Goal: Task Accomplishment & Management: Manage account settings

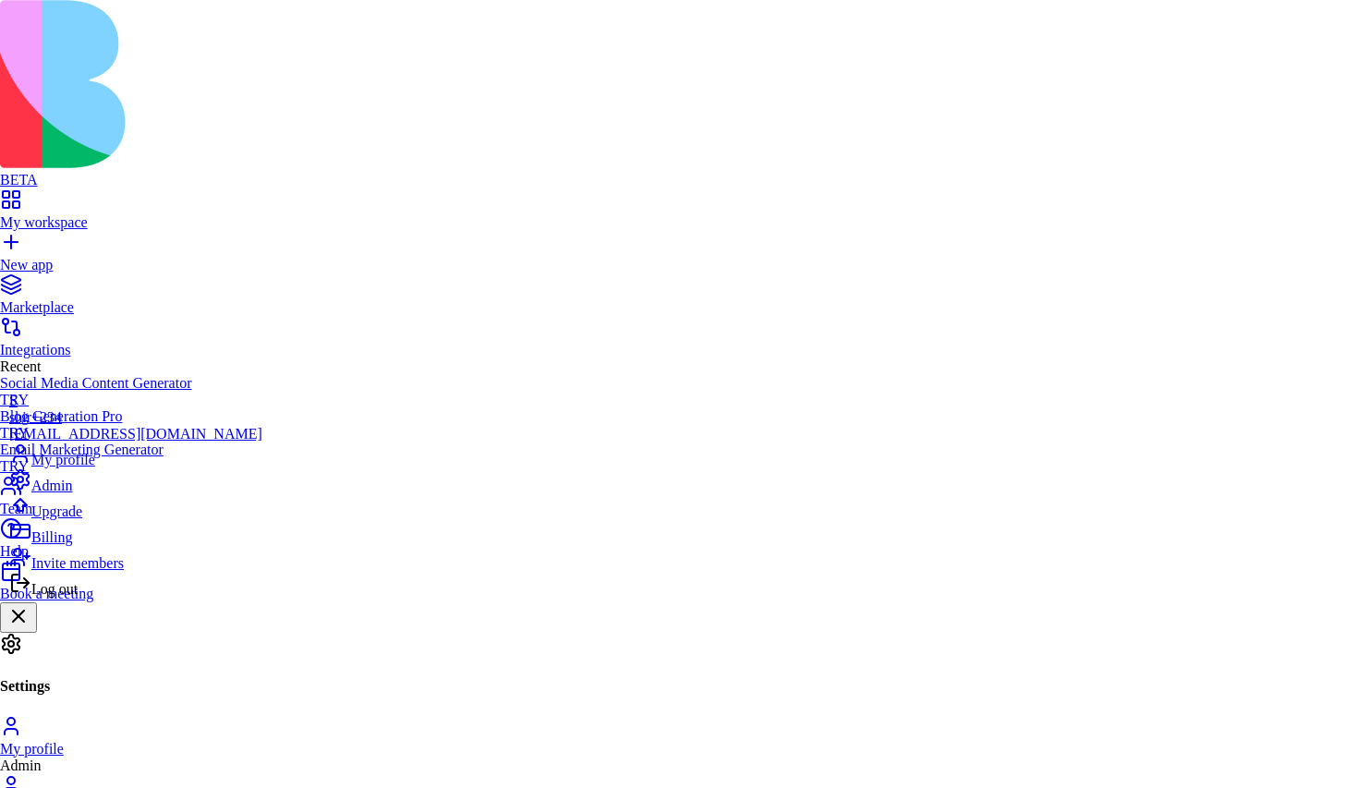
click at [78, 597] on span "Log out" at bounding box center [54, 589] width 46 height 16
